Goal: Information Seeking & Learning: Check status

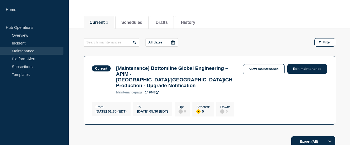
scroll to position [79, 0]
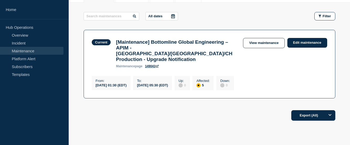
click at [190, 79] on div "Up : 0" at bounding box center [182, 83] width 15 height 14
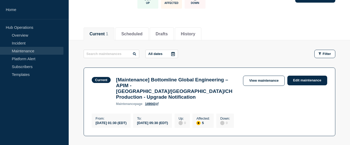
scroll to position [46, 0]
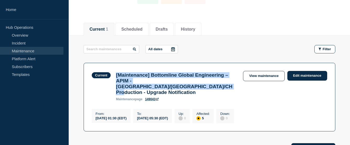
drag, startPoint x: 181, startPoint y: 89, endPoint x: 115, endPoint y: 76, distance: 67.3
click at [115, 76] on div "[Maintenance] Bottomline Global Engineering – APIM - US/UK/CH Production - Upgr…" at bounding box center [176, 86] width 127 height 29
copy h3 "[Maintenance] Bottomline Global Engineering – APIM - [GEOGRAPHIC_DATA]/[GEOGRAP…"
drag, startPoint x: 112, startPoint y: 104, endPoint x: 95, endPoint y: 110, distance: 17.7
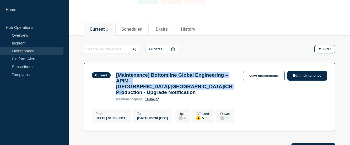
click at [95, 110] on div "From : 2025-10-07 01:30 (EDT) To : 2025-10-07 05:30 (EDT) Up : 0 Affected : 5 D…" at bounding box center [164, 116] width 145 height 16
copy div "From : 2025-10-07 01:30 (EDT) To : 2025-10-07 05:30 (EDT"
